Goal: Transaction & Acquisition: Purchase product/service

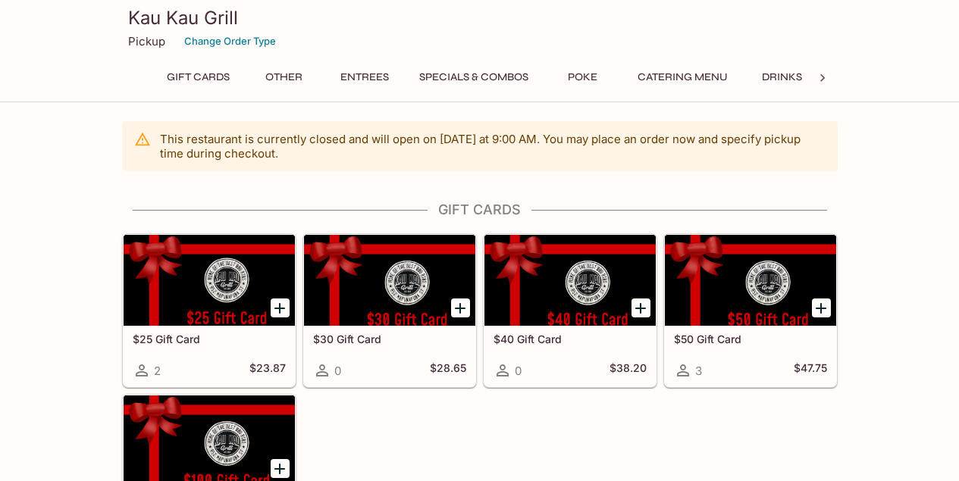
scroll to position [0, 2]
click at [368, 82] on button "Entrees" at bounding box center [362, 77] width 68 height 21
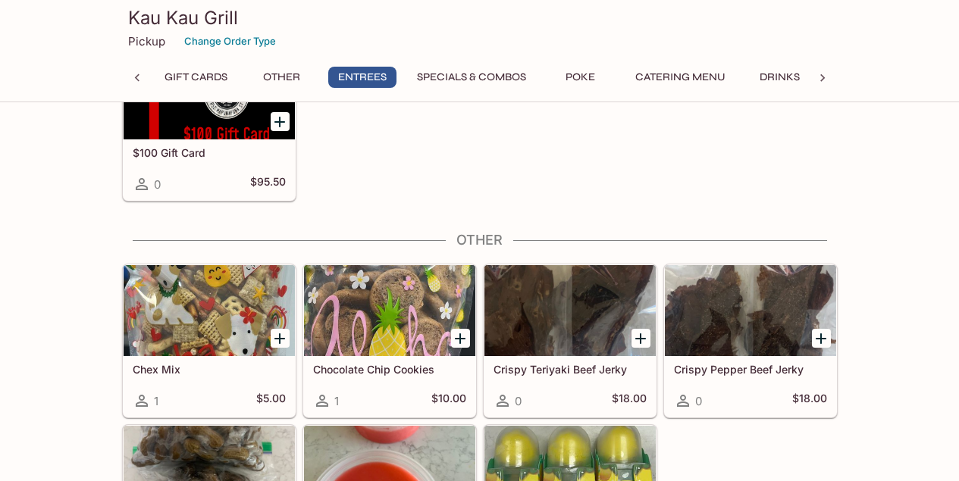
scroll to position [828, 0]
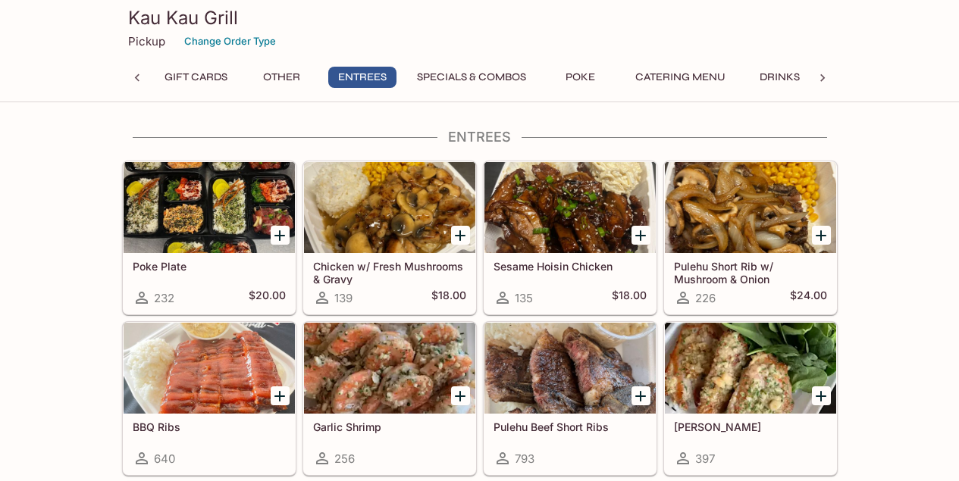
click at [249, 234] on div at bounding box center [209, 207] width 171 height 91
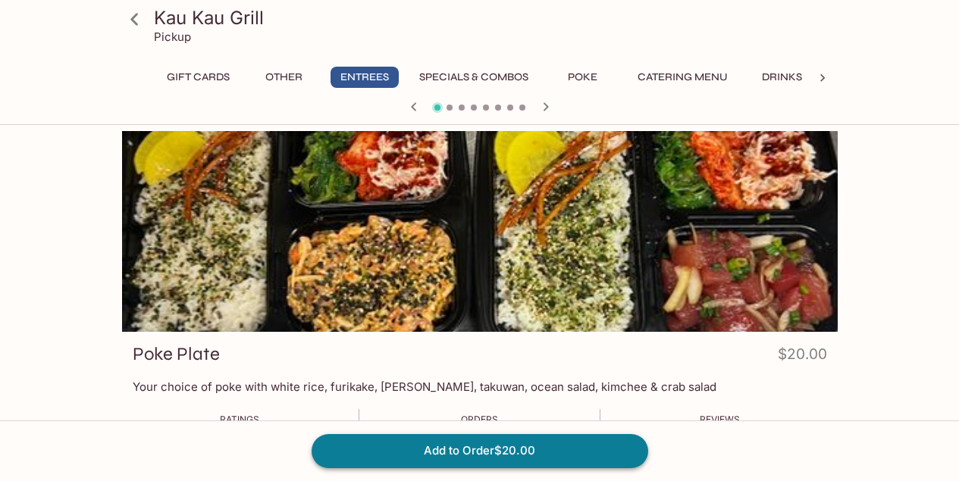
click at [527, 451] on button "Add to Order $20.00" at bounding box center [480, 450] width 337 height 33
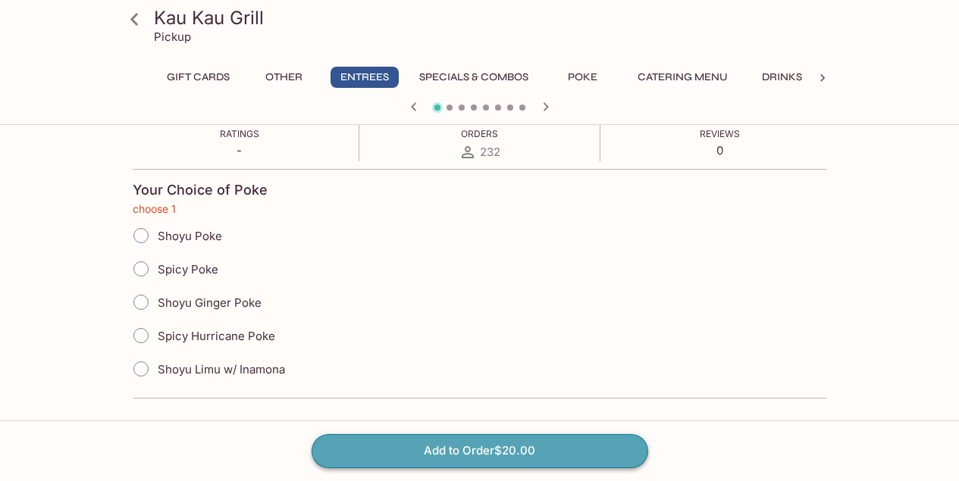
click at [591, 457] on button "Add to Order $20.00" at bounding box center [480, 450] width 337 height 33
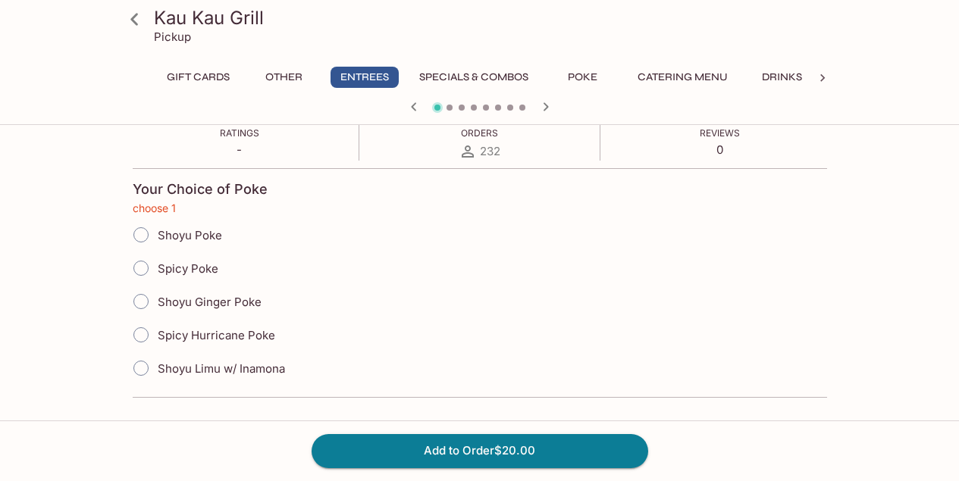
scroll to position [0, 0]
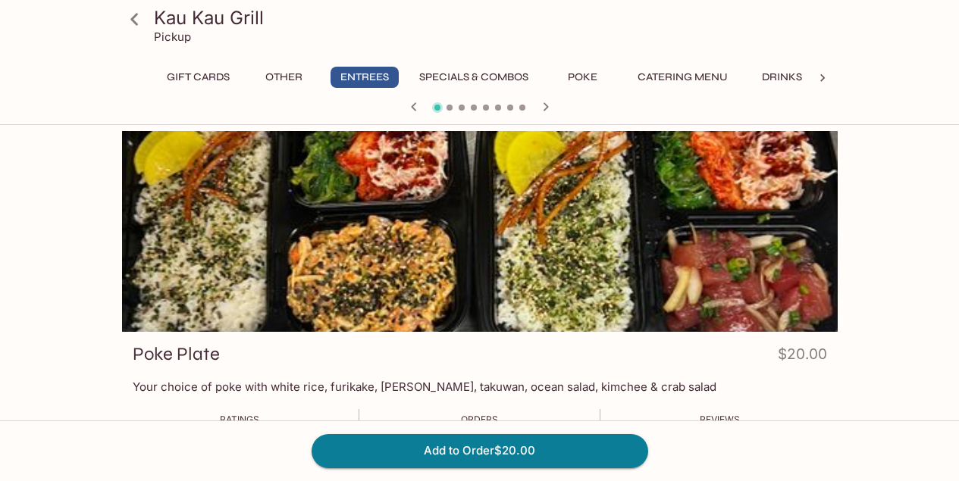
click at [450, 80] on button "Specials & Combos" at bounding box center [474, 77] width 126 height 21
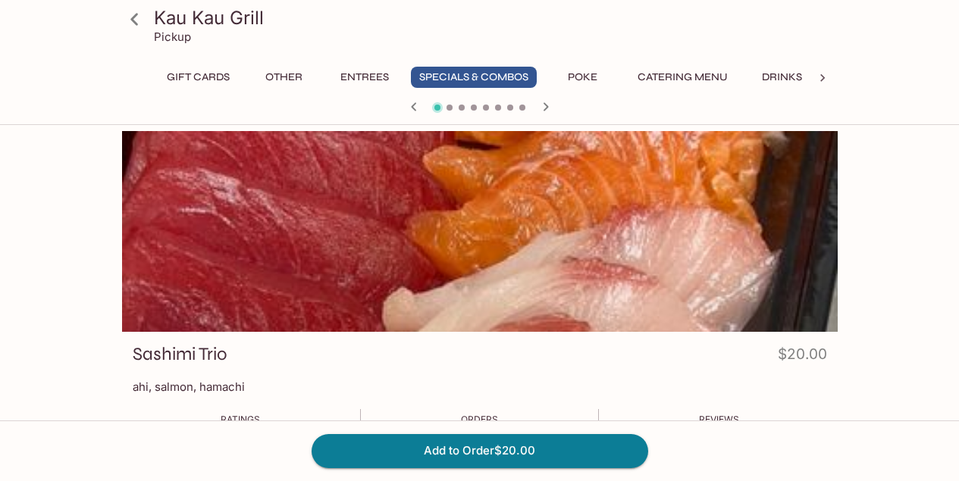
click at [576, 78] on button "Poke" at bounding box center [583, 77] width 68 height 21
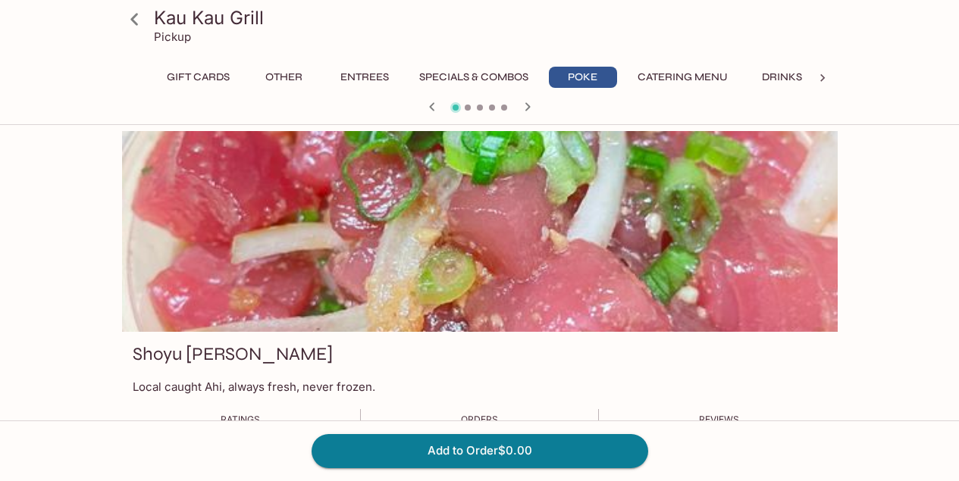
click at [510, 86] on button "Specials & Combos" at bounding box center [474, 77] width 126 height 21
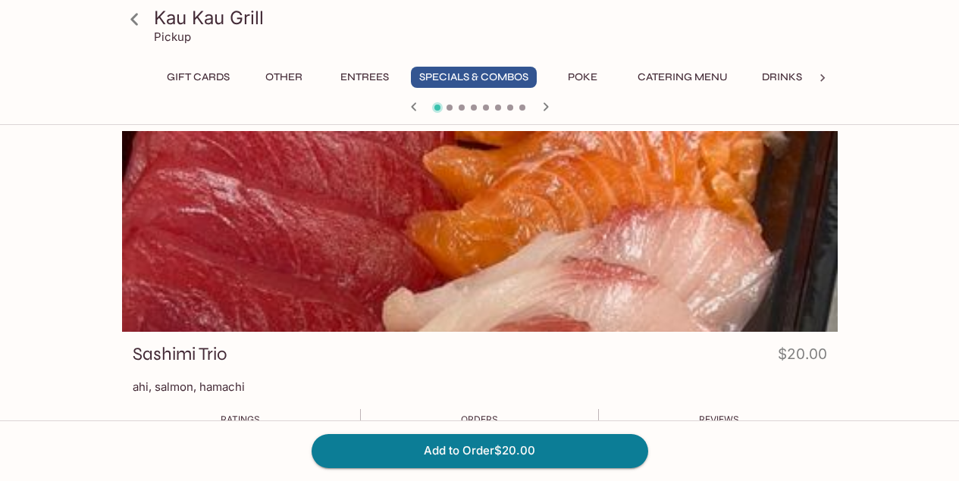
click at [352, 78] on button "Entrees" at bounding box center [364, 77] width 68 height 21
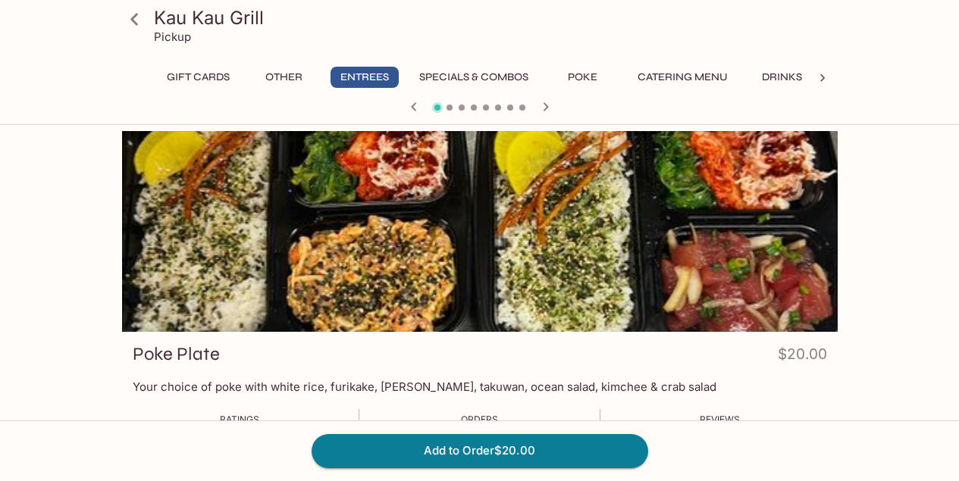
click at [449, 108] on span at bounding box center [449, 108] width 6 height 6
click at [545, 111] on icon "button" at bounding box center [546, 107] width 18 height 18
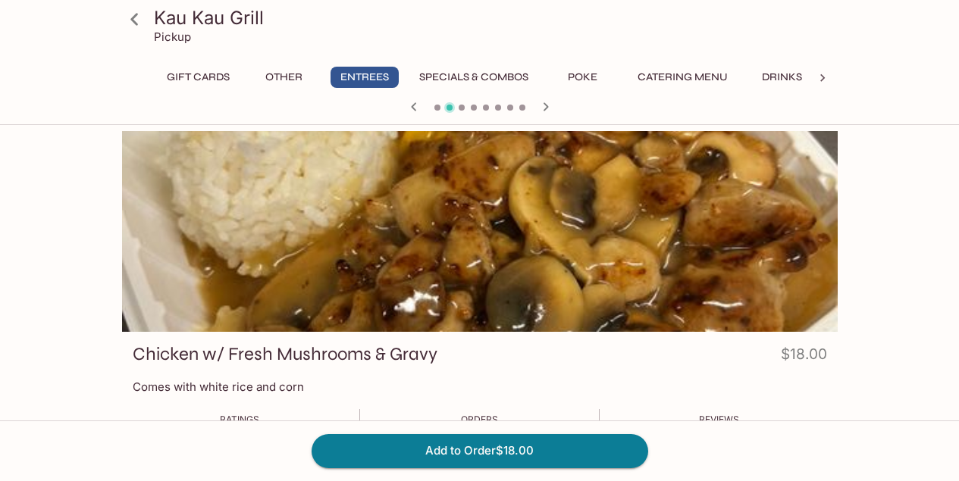
click at [546, 112] on icon "button" at bounding box center [546, 107] width 18 height 18
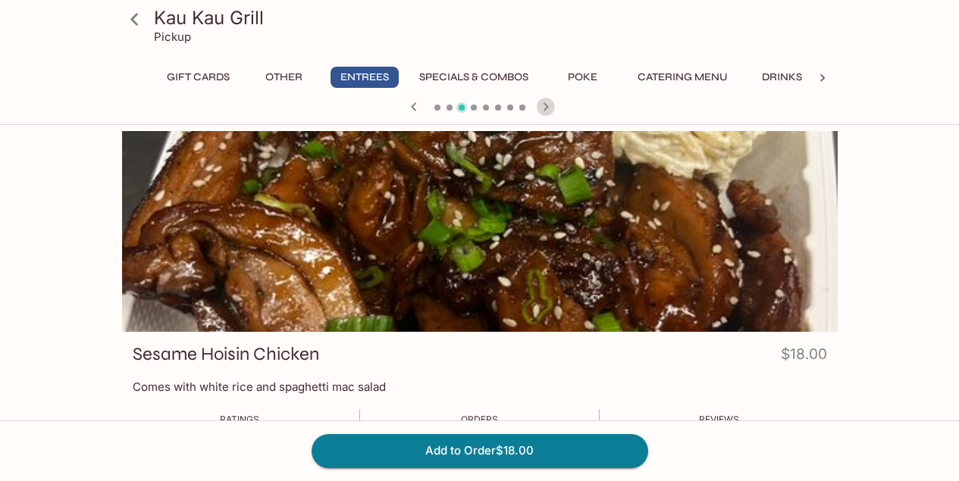
click at [546, 111] on icon "button" at bounding box center [546, 107] width 18 height 18
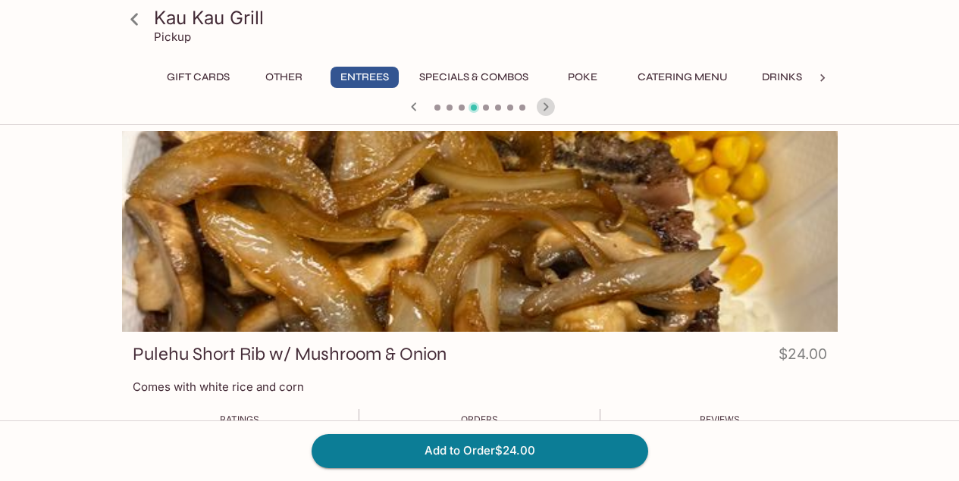
click at [546, 113] on icon "button" at bounding box center [546, 107] width 18 height 18
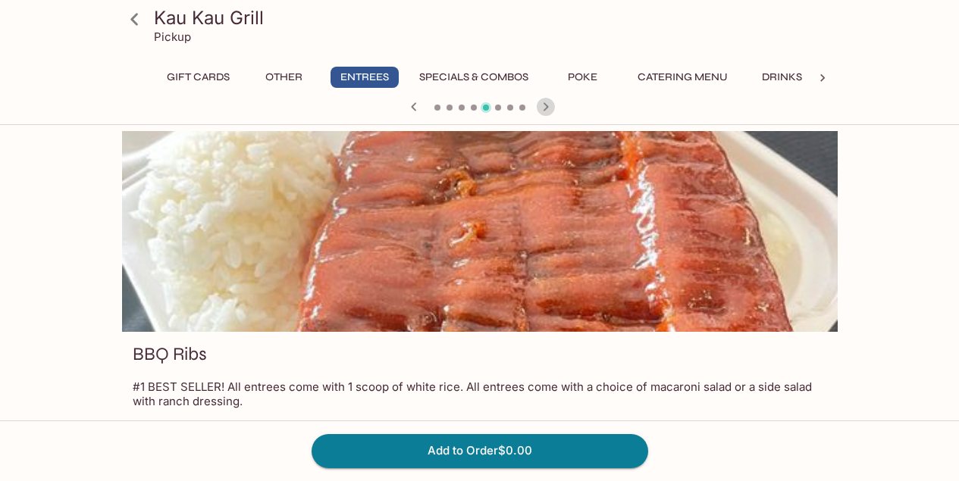
click at [546, 110] on icon "button" at bounding box center [546, 107] width 18 height 18
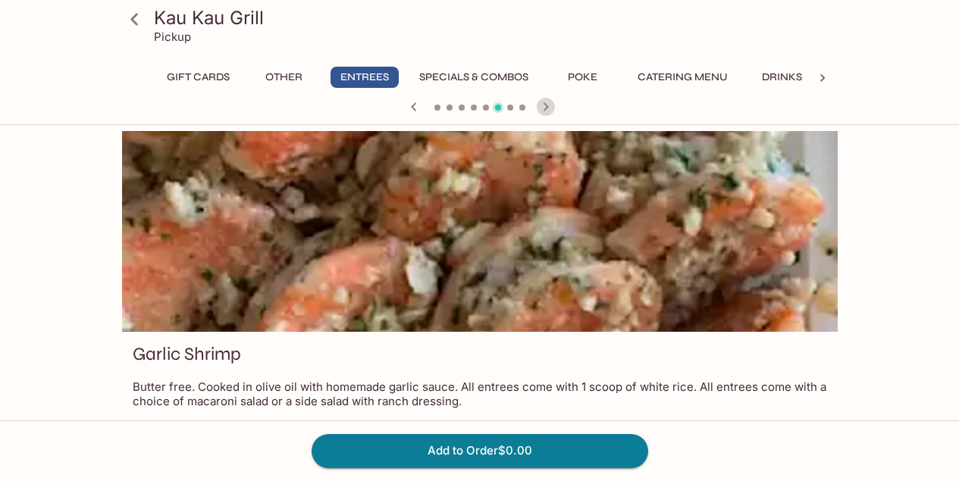
click at [546, 111] on icon "button" at bounding box center [546, 107] width 18 height 18
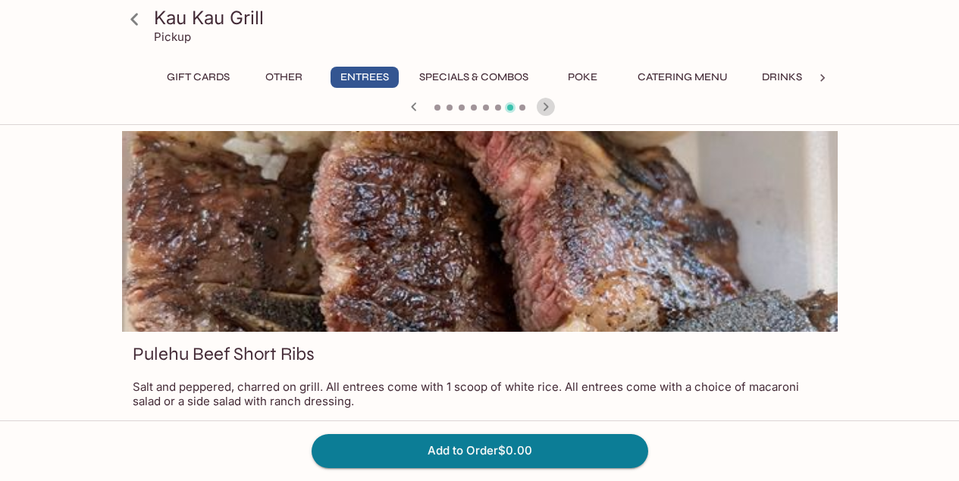
click at [546, 111] on icon "button" at bounding box center [546, 107] width 18 height 18
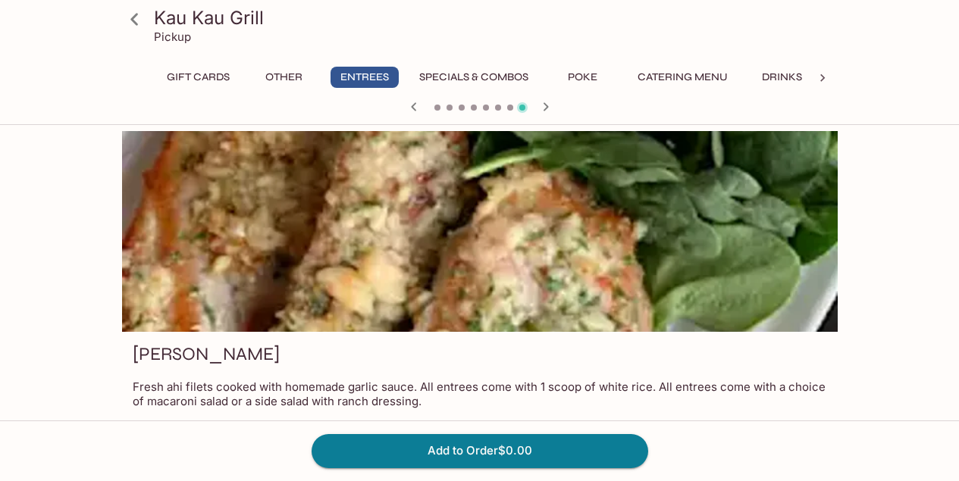
click at [546, 111] on icon "button" at bounding box center [546, 107] width 18 height 18
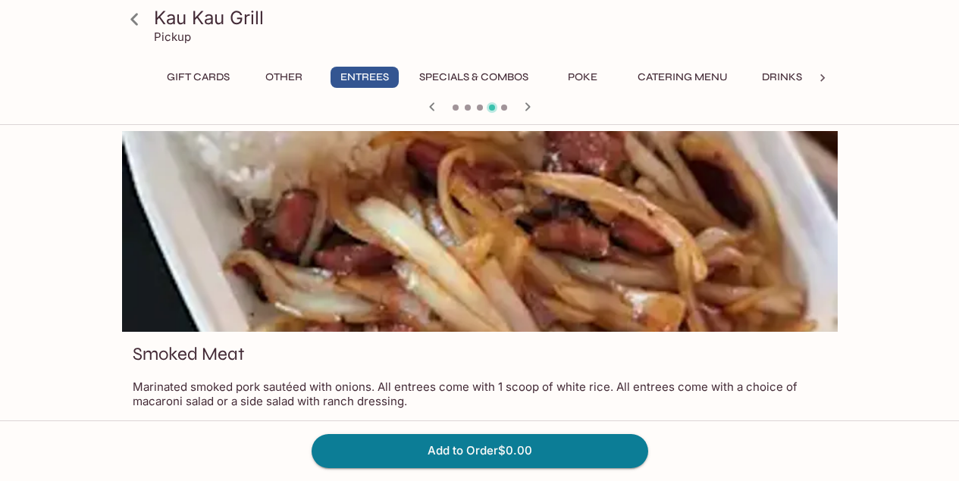
click at [546, 111] on div at bounding box center [480, 108] width 728 height 23
